Goal: Book appointment/travel/reservation

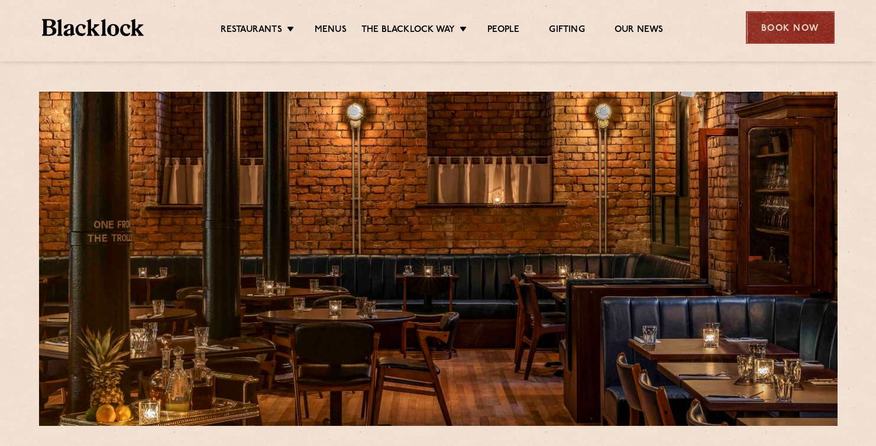
click at [775, 33] on div "Book Now" at bounding box center [790, 27] width 89 height 33
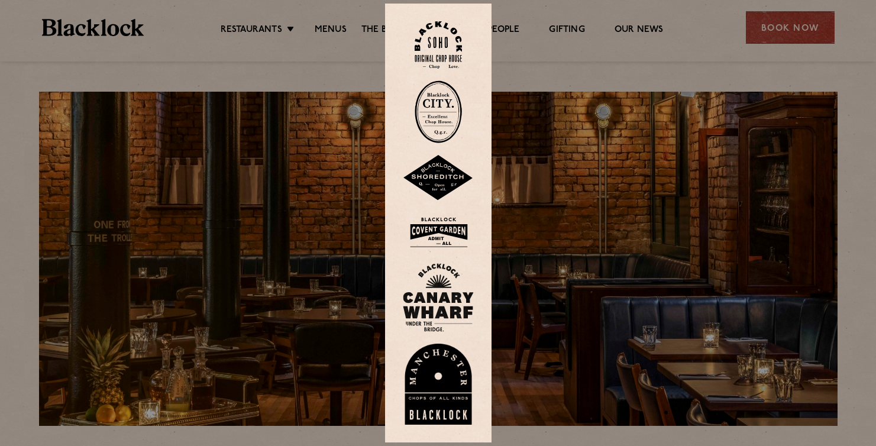
click at [447, 378] on img at bounding box center [438, 385] width 71 height 82
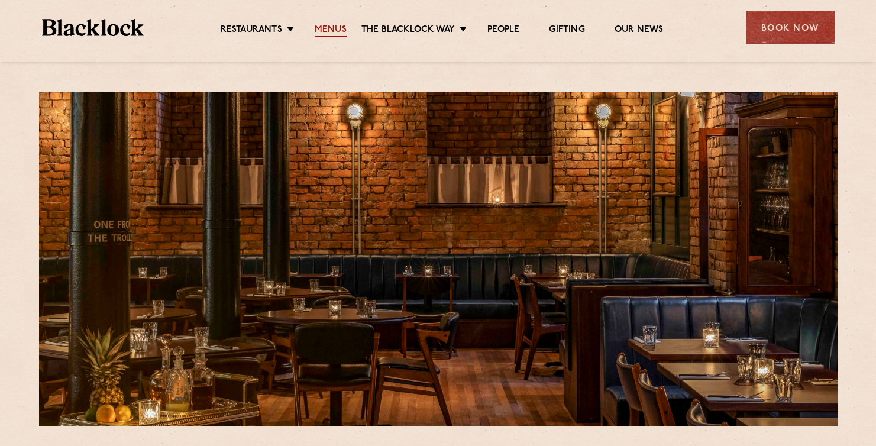
click at [324, 30] on link "Menus" at bounding box center [331, 30] width 32 height 13
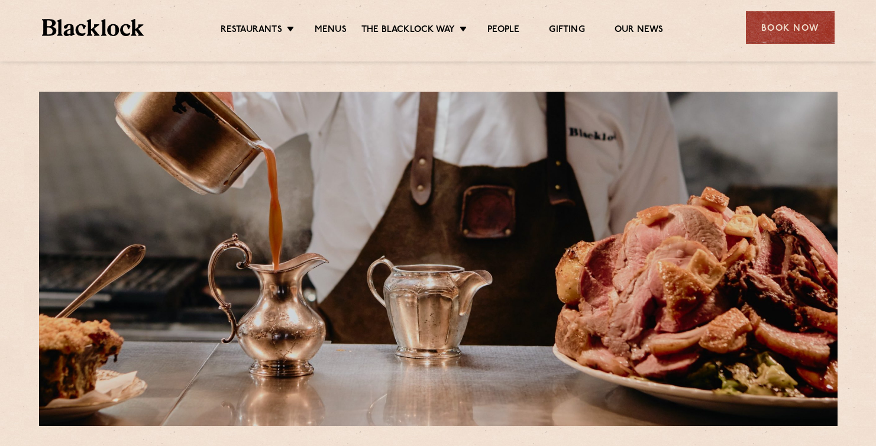
scroll to position [408, 0]
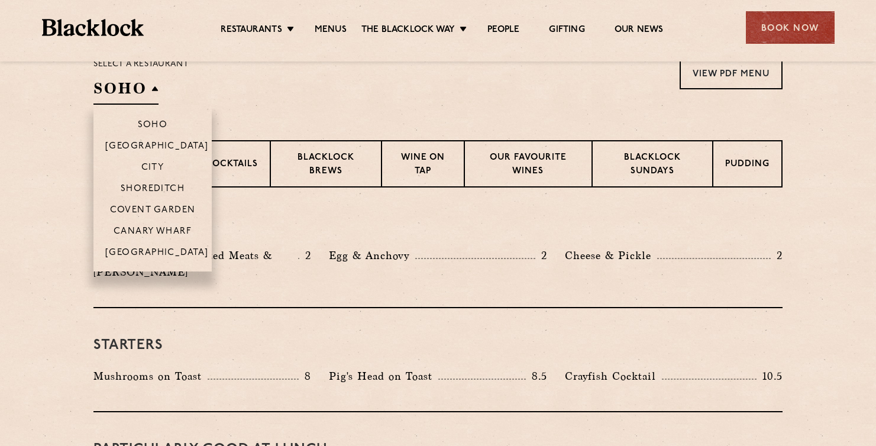
click at [157, 88] on h2 "SOHO" at bounding box center [125, 91] width 65 height 27
click at [156, 253] on p "[GEOGRAPHIC_DATA]" at bounding box center [157, 254] width 104 height 12
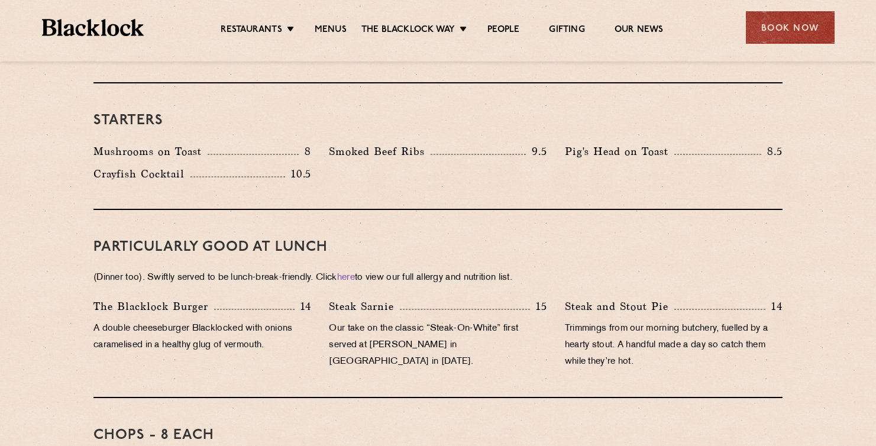
scroll to position [0, 0]
